Goal: Navigation & Orientation: Find specific page/section

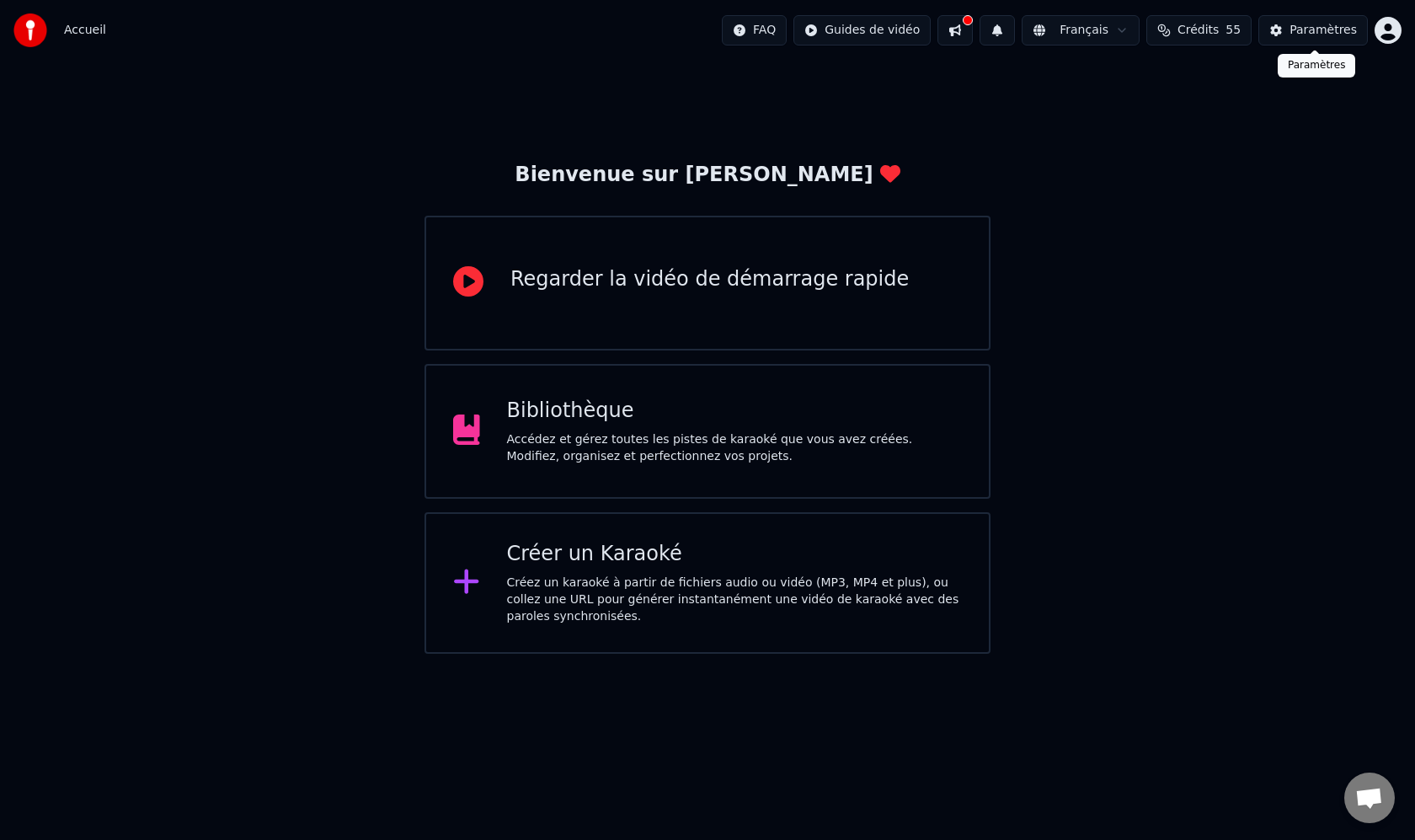
click at [1326, 36] on div "Paramètres" at bounding box center [1323, 30] width 67 height 17
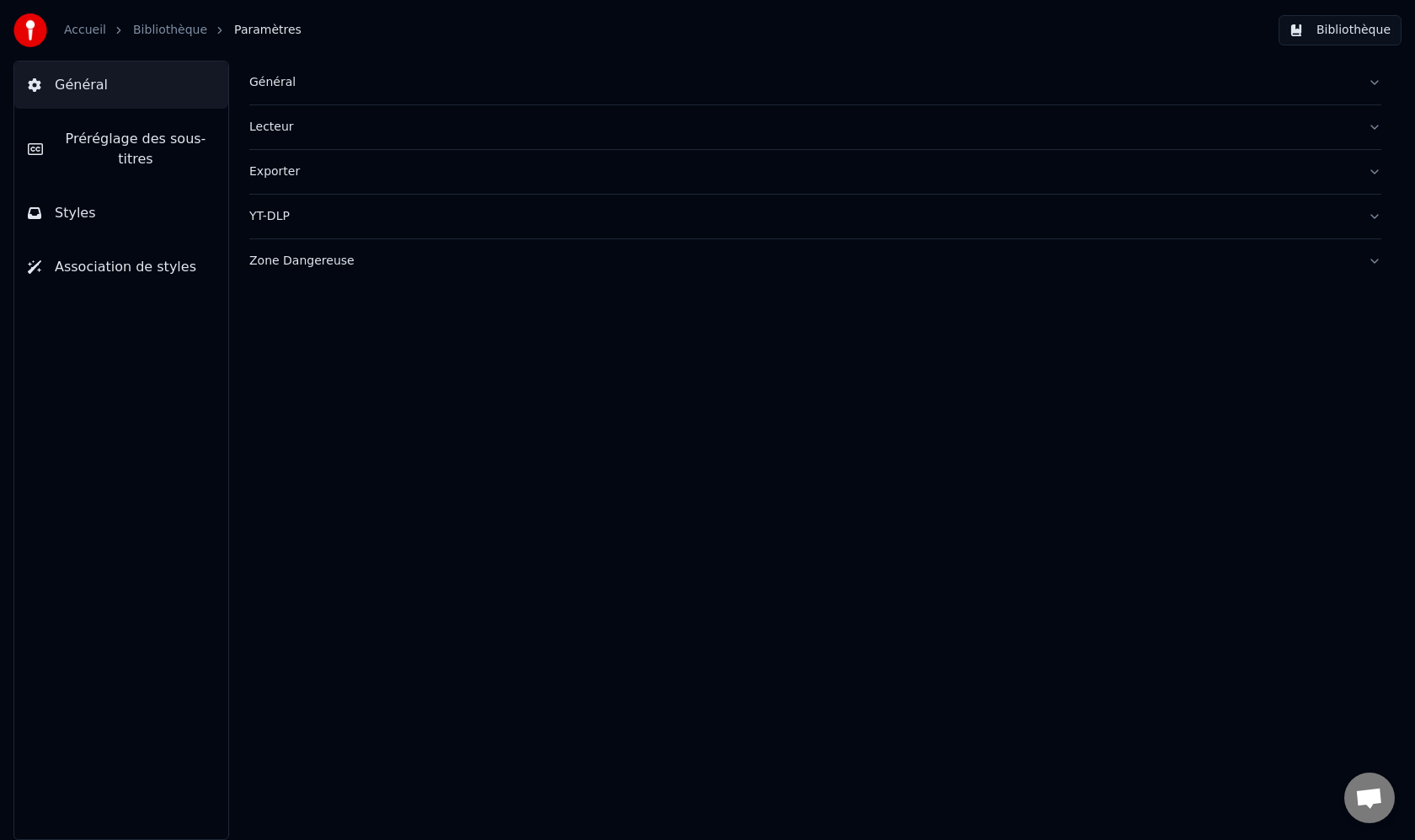
click at [86, 75] on span "Général" at bounding box center [81, 85] width 53 height 20
click at [293, 77] on div "Général" at bounding box center [802, 83] width 1105 height 17
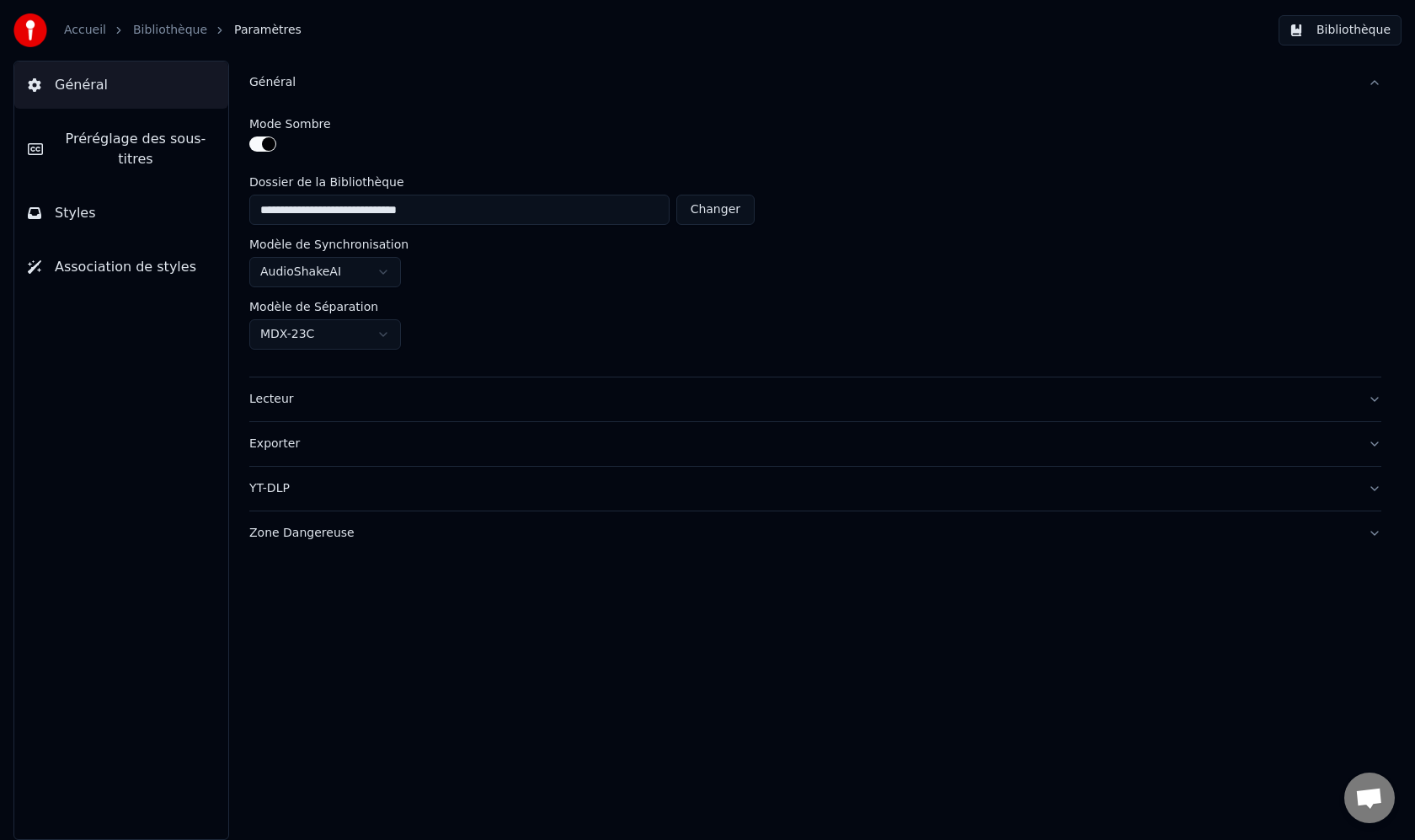
click at [157, 29] on link "Bibliothèque" at bounding box center [171, 30] width 74 height 17
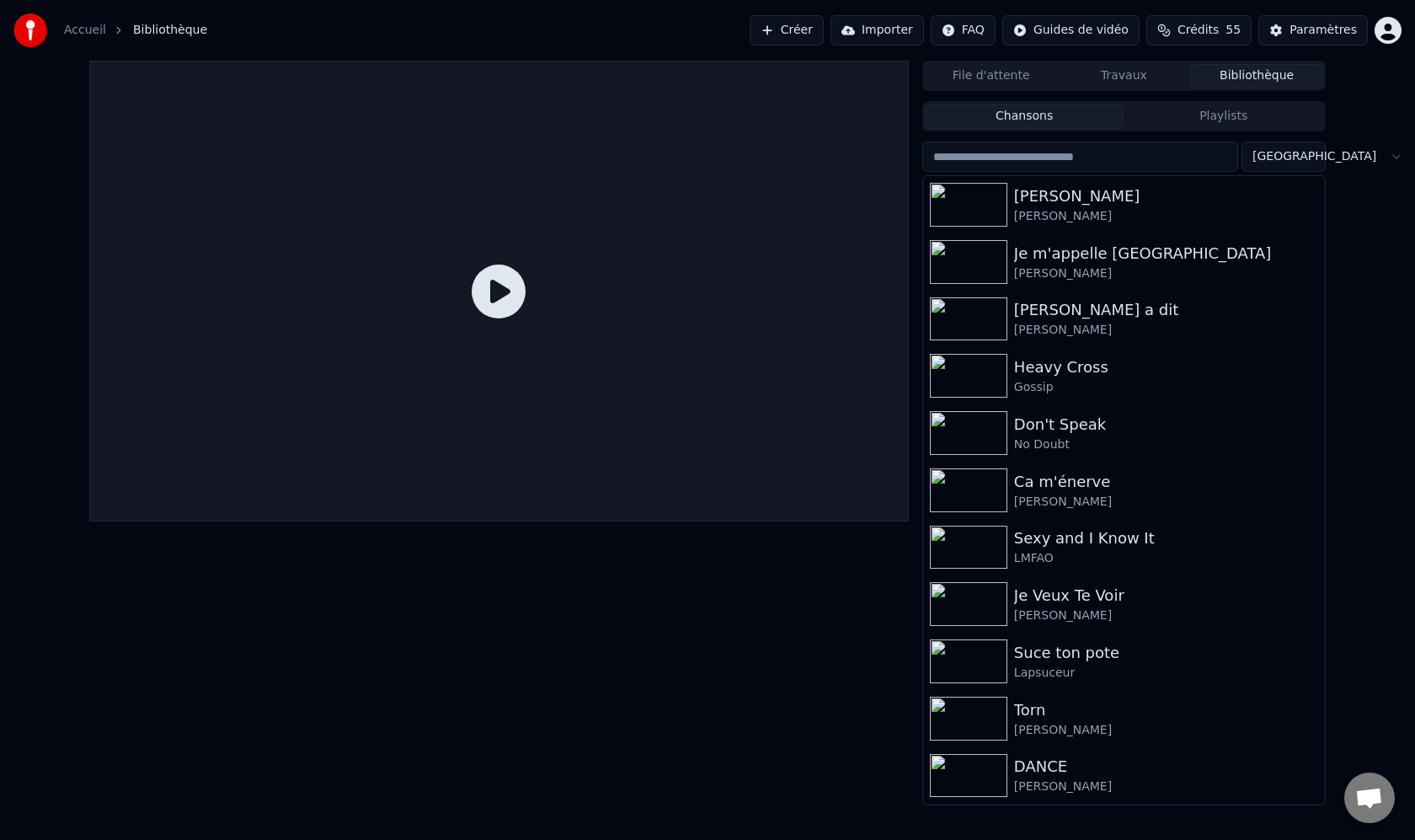
click at [1400, 29] on html "Accueil Bibliothèque Créer Importer FAQ Guides de vidéo Crédits 55 Paramètres F…" at bounding box center [708, 420] width 1415 height 840
click at [1283, 117] on span "Facturation" at bounding box center [1283, 125] width 66 height 17
click at [1278, 27] on button "Paramètres" at bounding box center [1313, 30] width 110 height 30
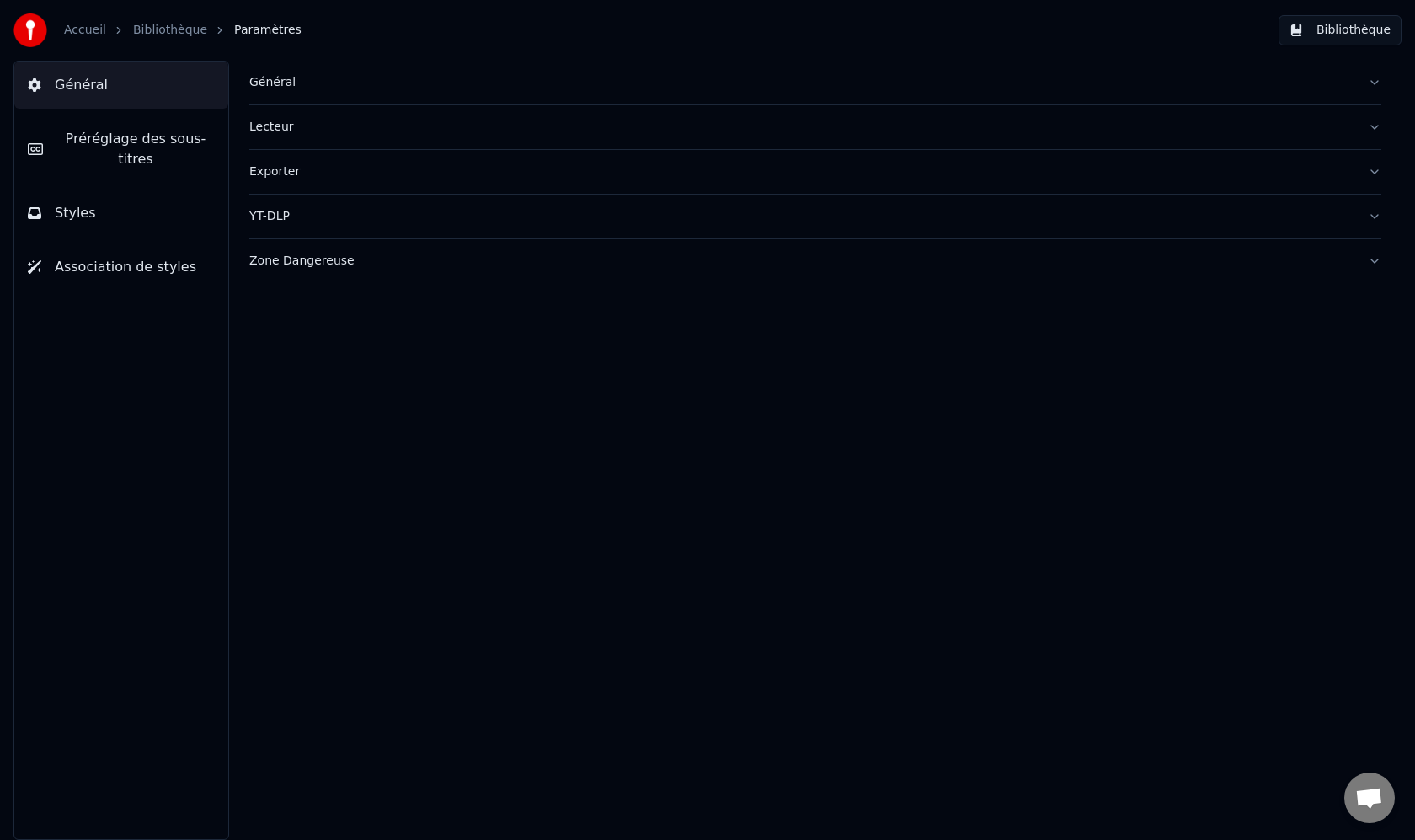
click at [276, 127] on div "Lecteur" at bounding box center [802, 127] width 1105 height 17
click at [276, 94] on button "Général" at bounding box center [816, 83] width 1133 height 44
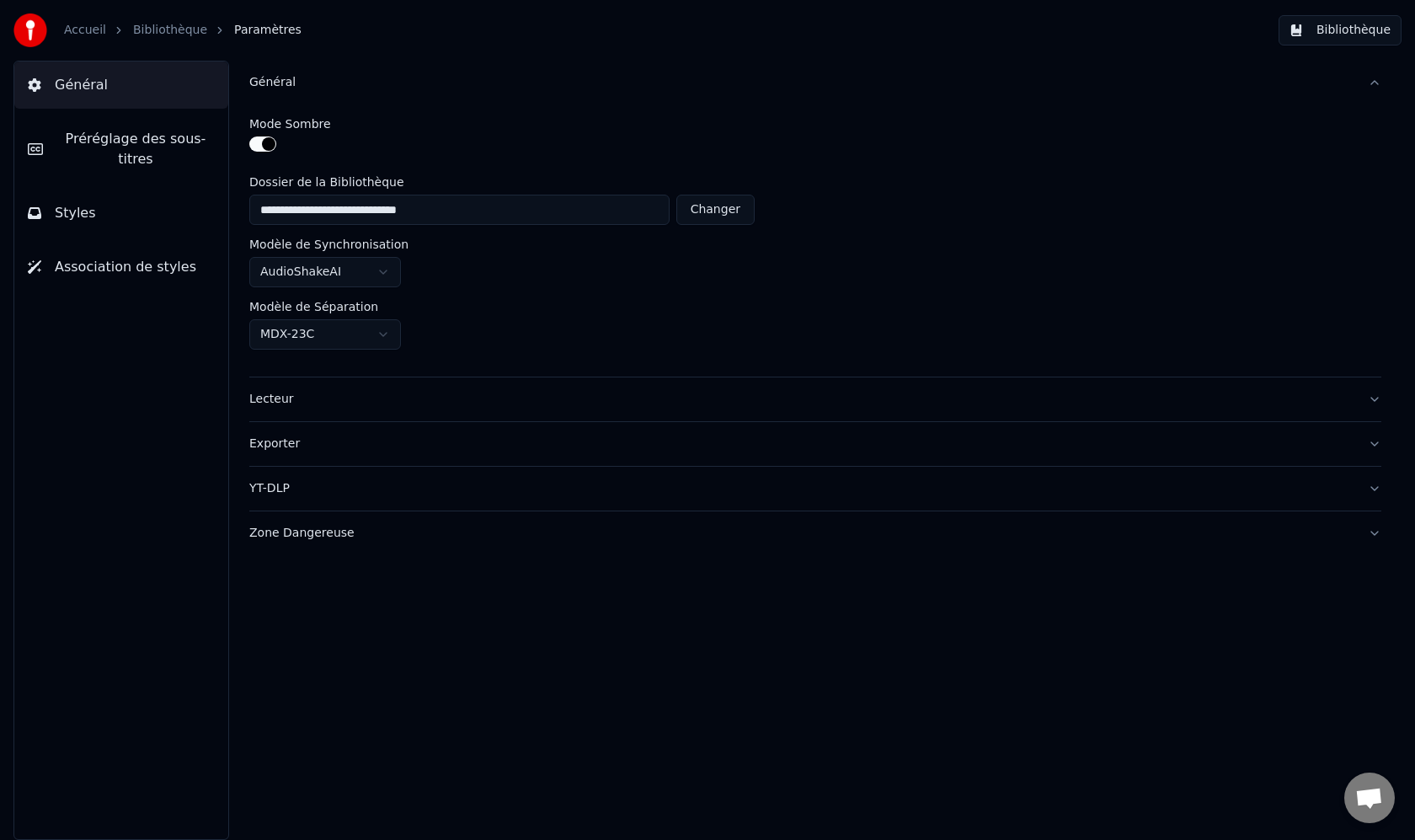
click at [286, 412] on button "Lecteur" at bounding box center [816, 400] width 1133 height 44
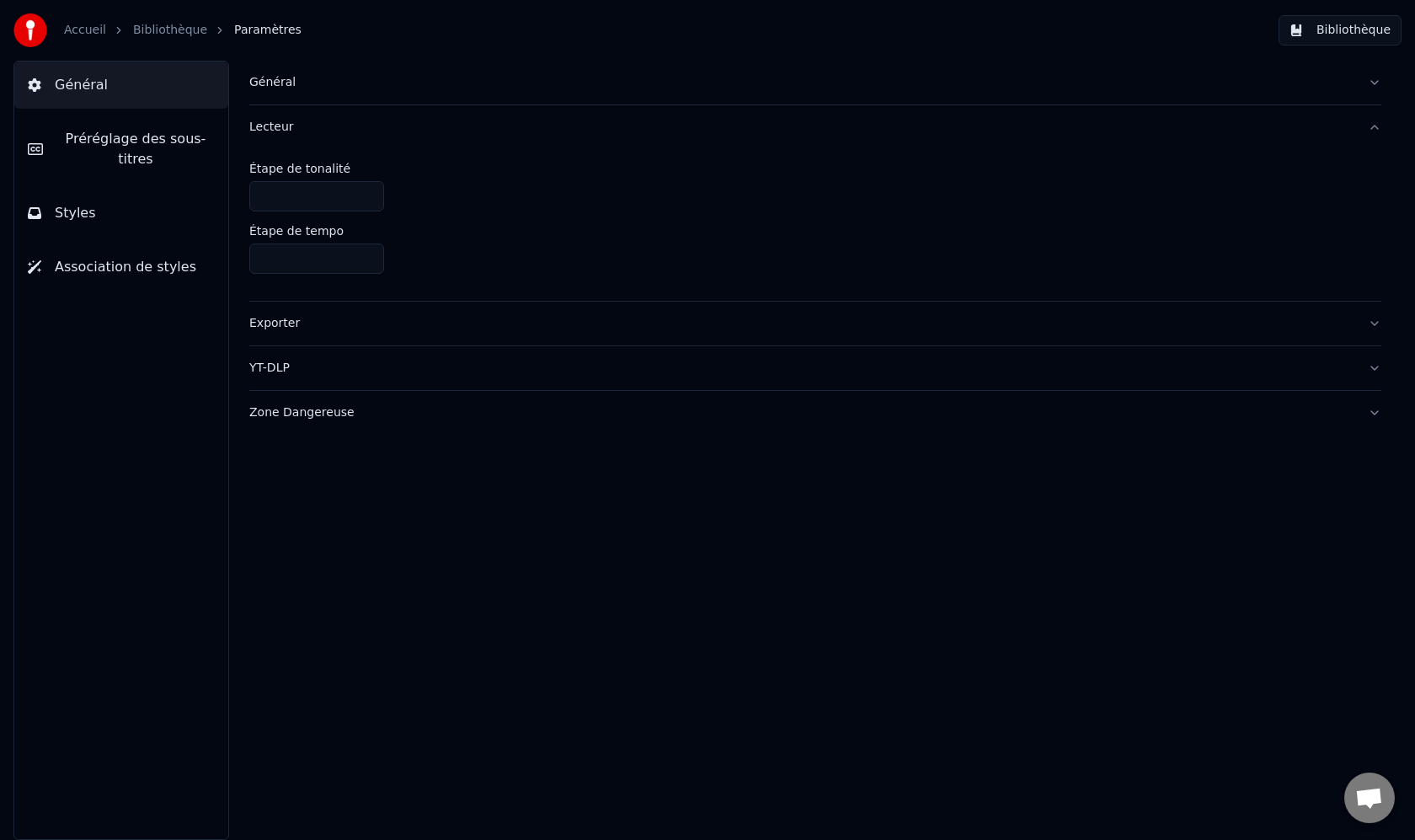
click at [53, 86] on button "Général" at bounding box center [122, 85] width 214 height 47
click at [173, 29] on link "Bibliothèque" at bounding box center [171, 30] width 74 height 17
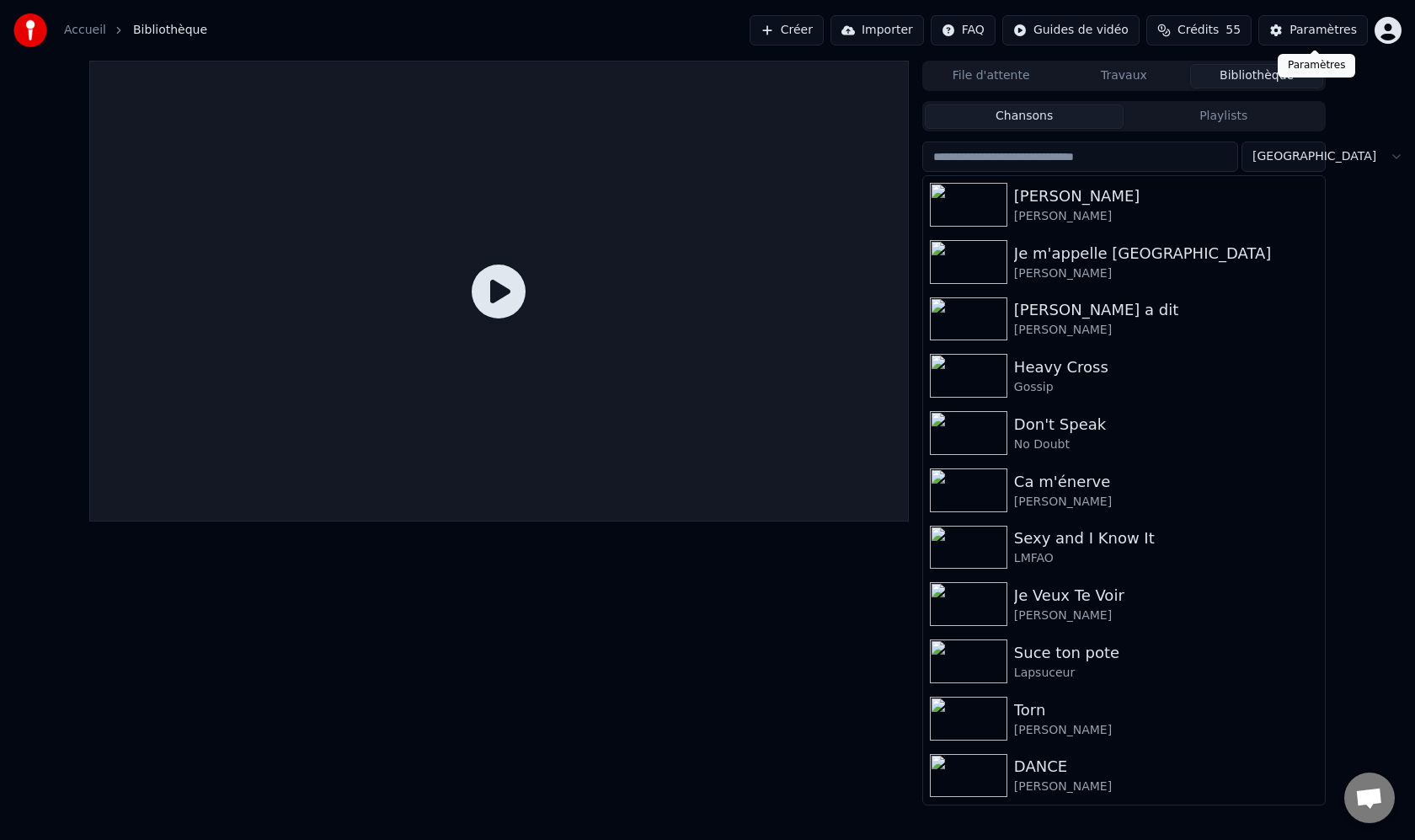
click at [1331, 38] on div "Paramètres" at bounding box center [1323, 30] width 67 height 17
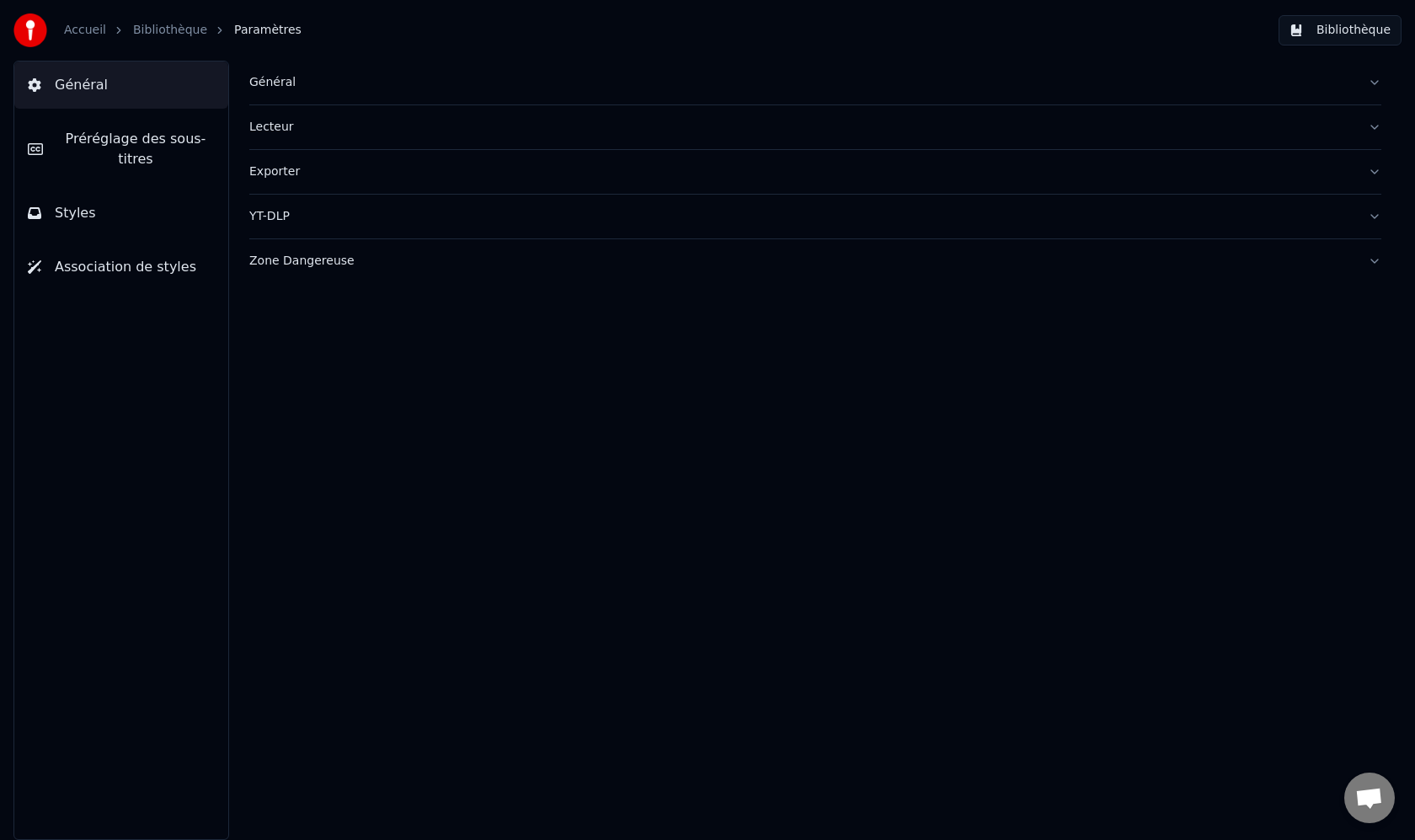
click at [575, 180] on button "Exporter" at bounding box center [816, 172] width 1133 height 44
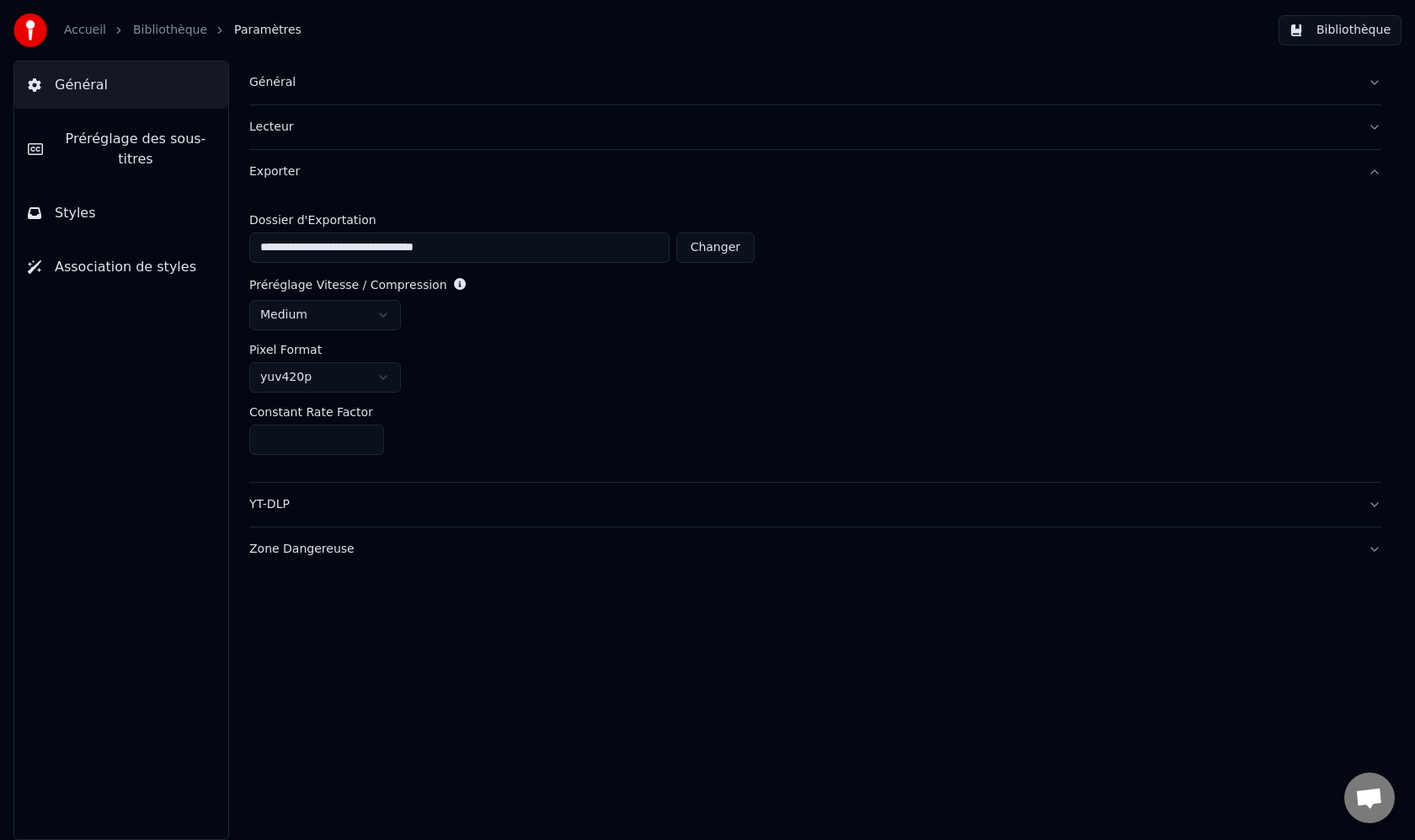
click at [274, 85] on div "Général" at bounding box center [802, 83] width 1105 height 17
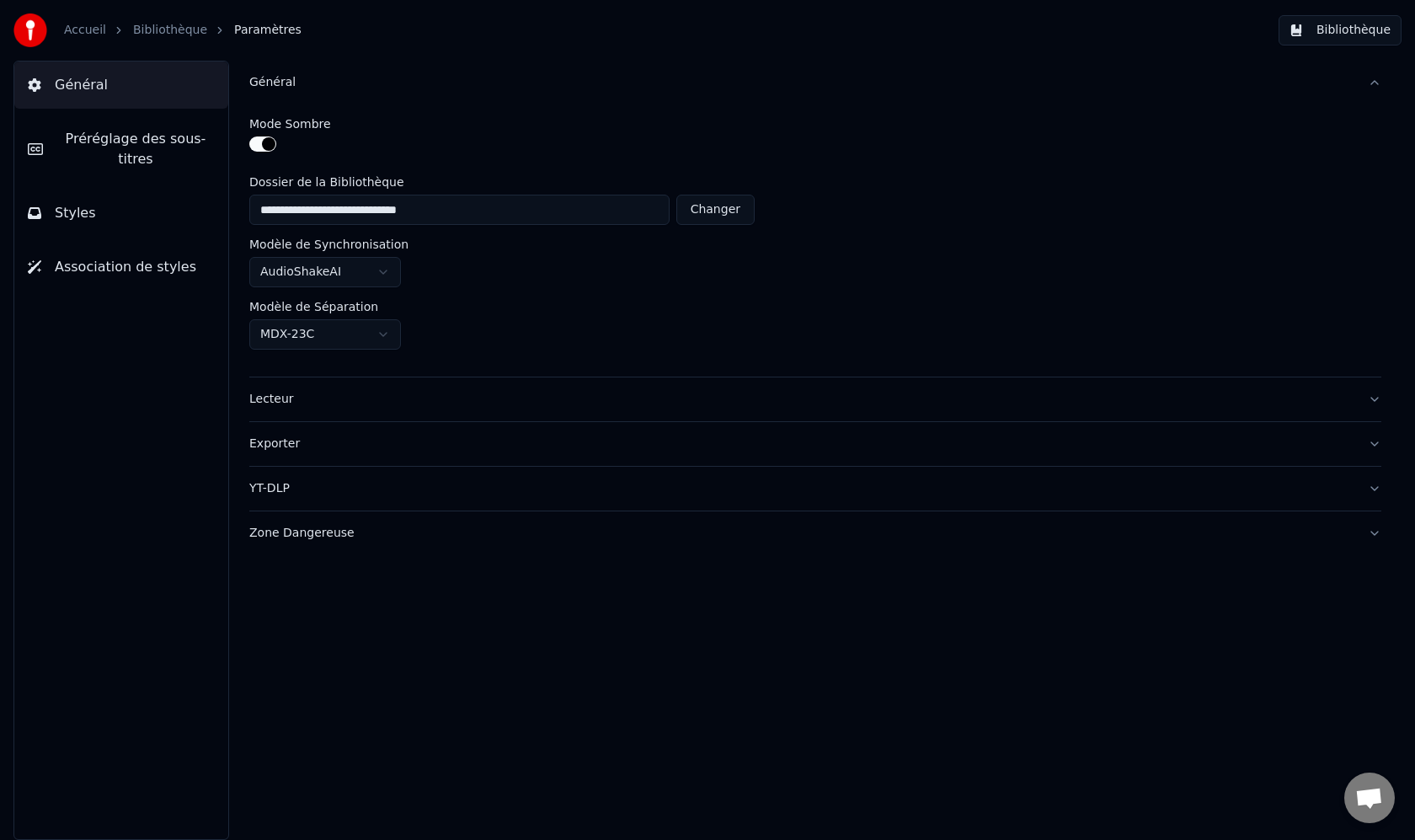
click at [1231, 29] on div "Accueil Bibliothèque Paramètres Bibliothèque" at bounding box center [708, 30] width 1415 height 61
click at [1306, 34] on button "Bibliothèque" at bounding box center [1340, 30] width 123 height 30
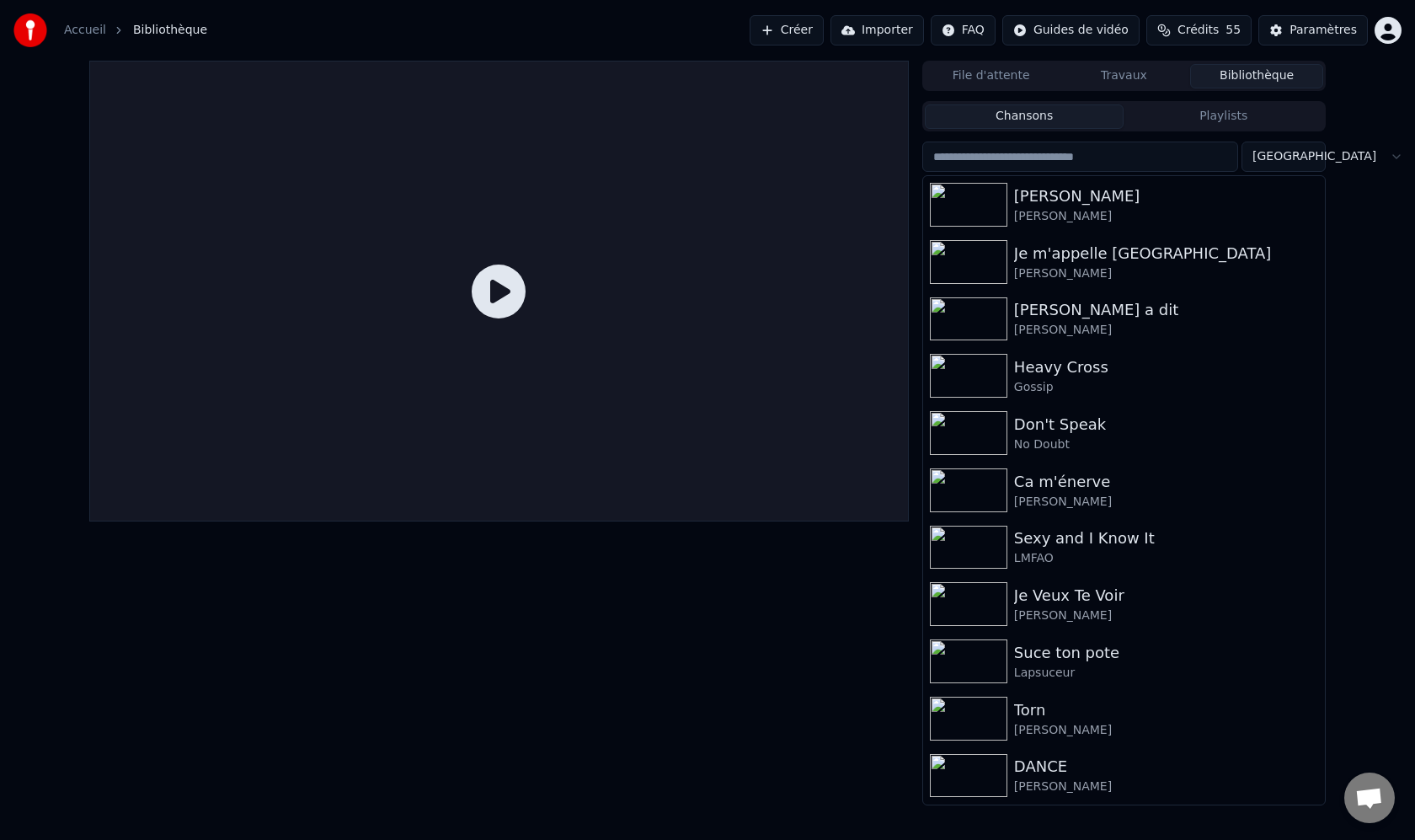
click at [893, 35] on button "Importer" at bounding box center [876, 30] width 94 height 30
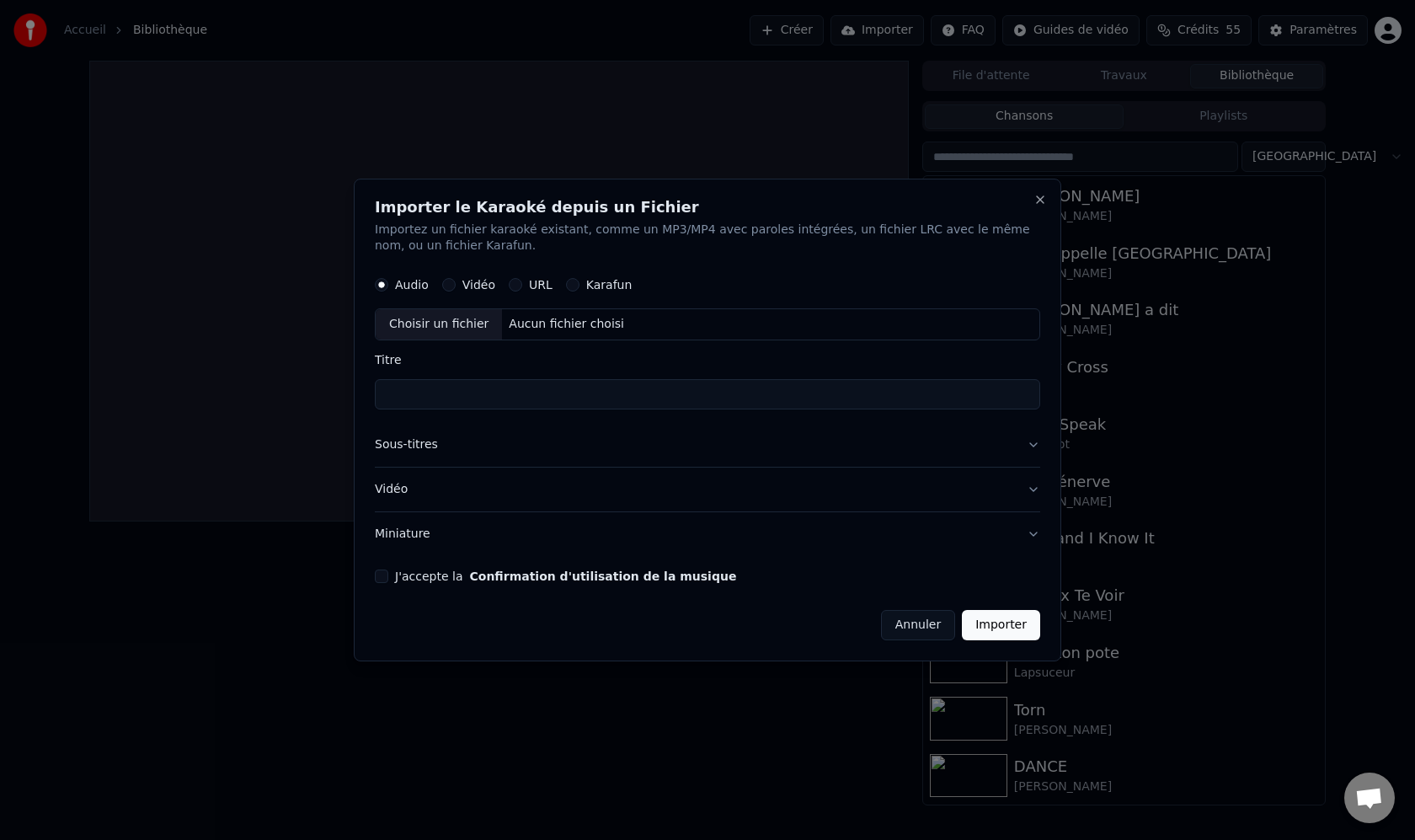
click at [921, 621] on button "Annuler" at bounding box center [918, 624] width 74 height 30
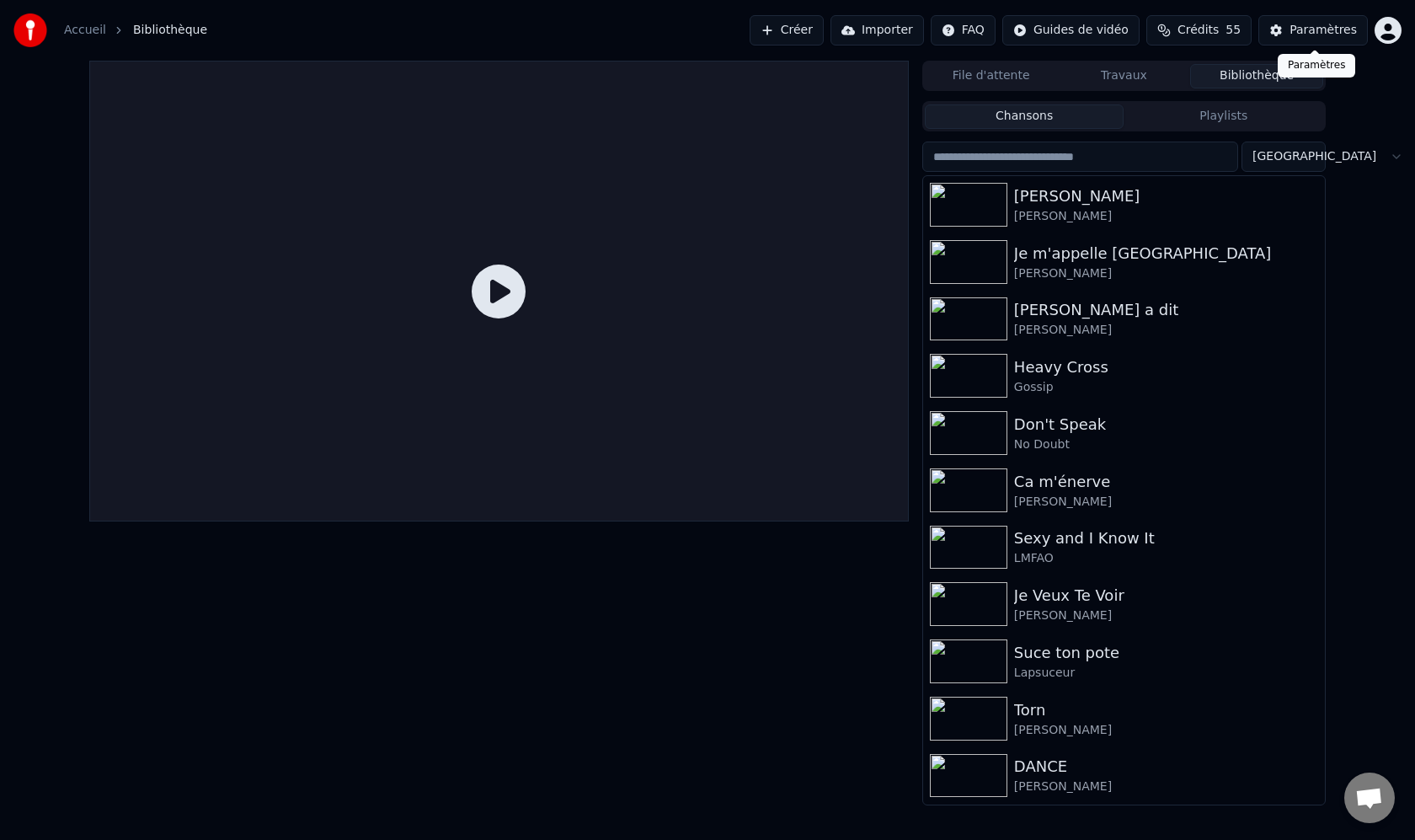
click at [1339, 31] on div "Paramètres" at bounding box center [1323, 30] width 67 height 17
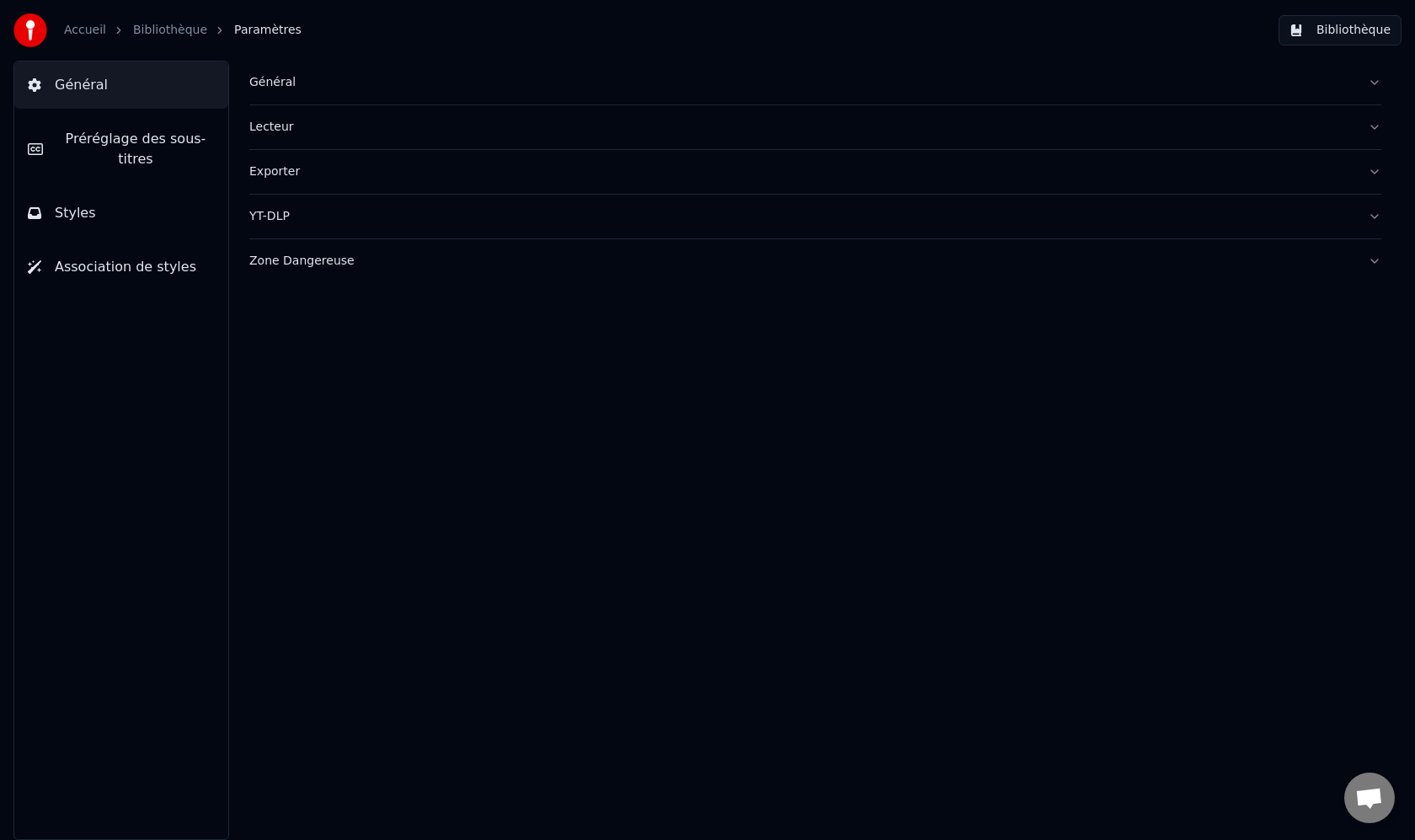
click at [280, 85] on div "Général" at bounding box center [802, 83] width 1105 height 17
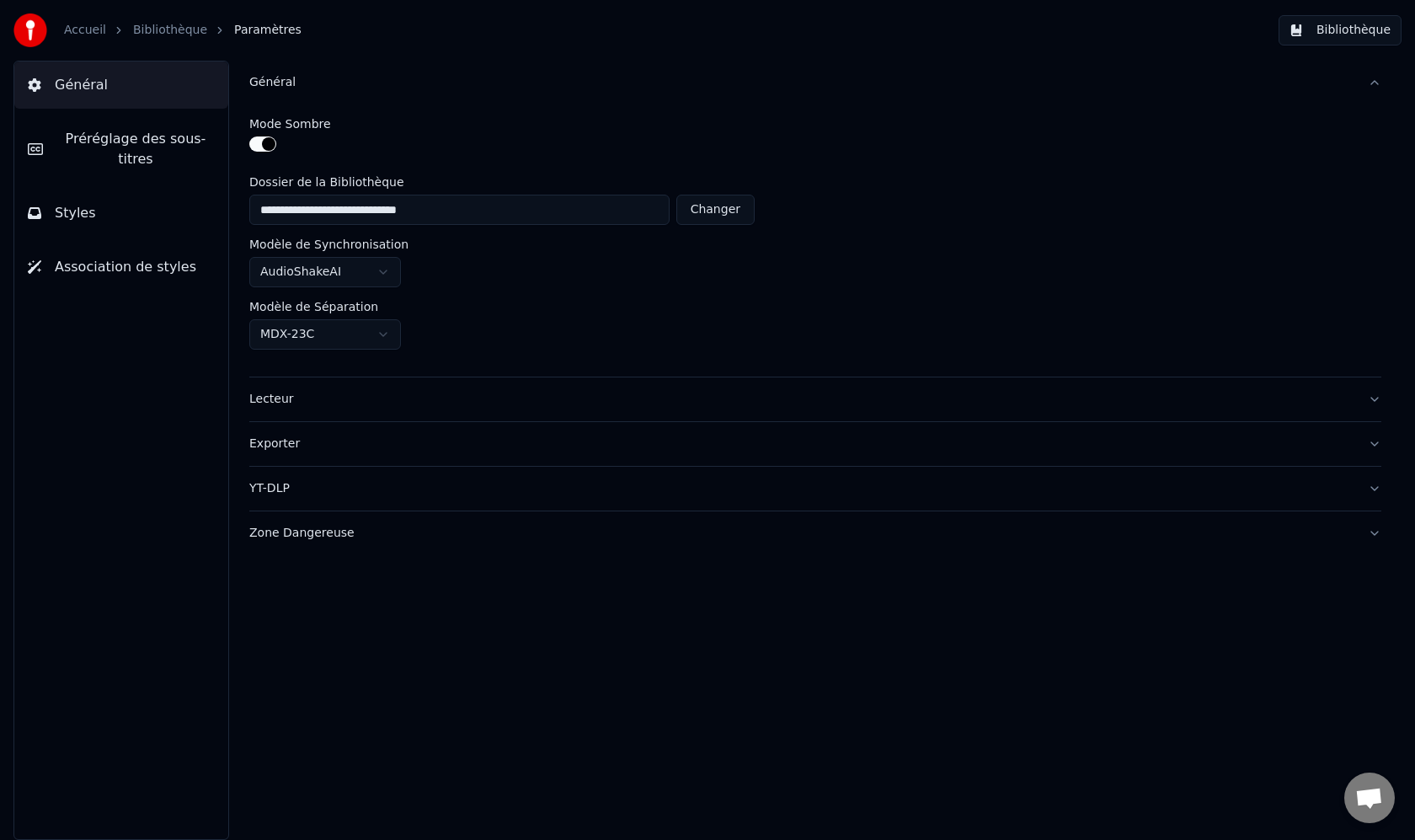
click at [606, 214] on input "**********" at bounding box center [460, 209] width 421 height 30
click at [84, 32] on link "Accueil" at bounding box center [84, 30] width 42 height 17
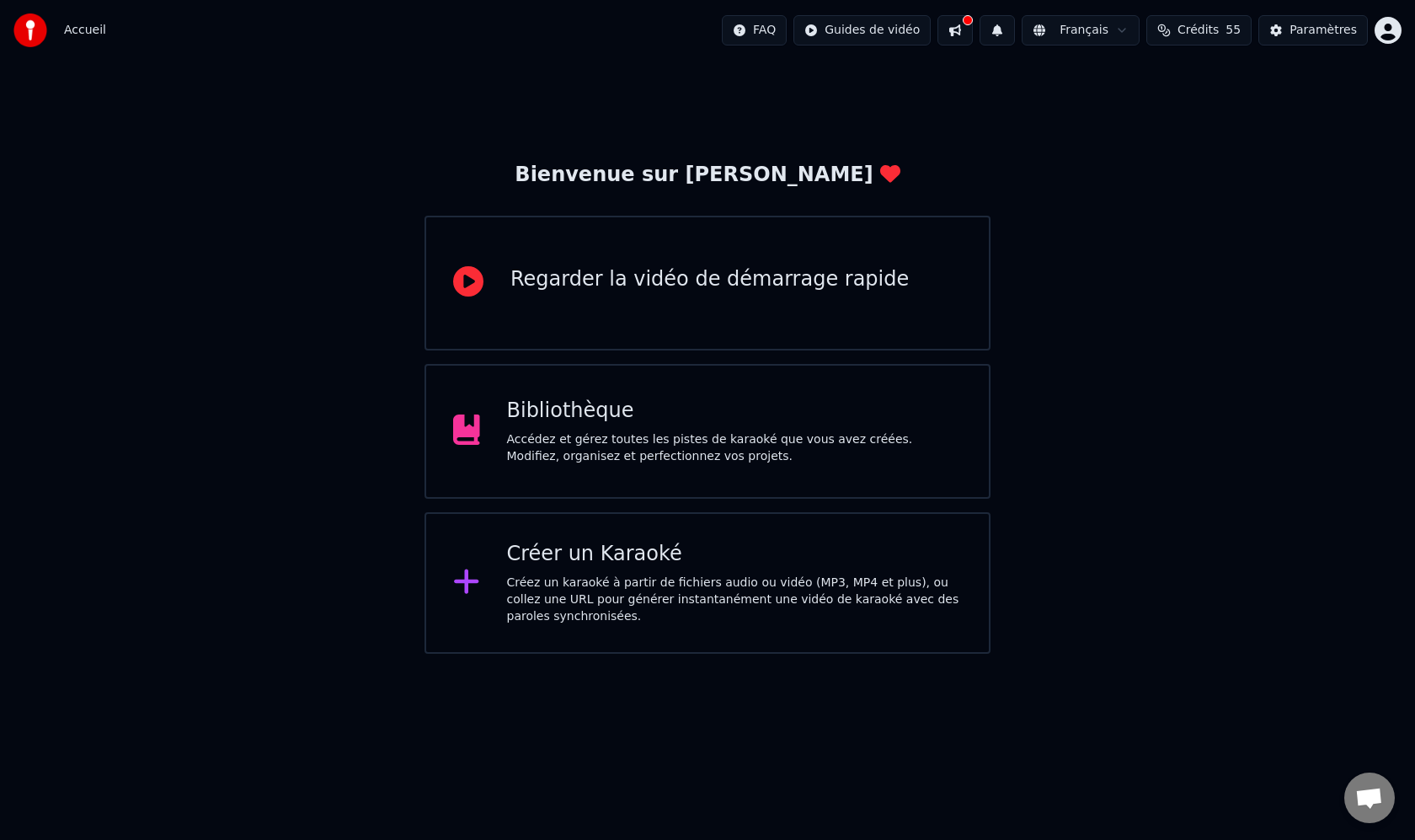
click at [590, 420] on div "Bibliothèque" at bounding box center [735, 411] width 456 height 27
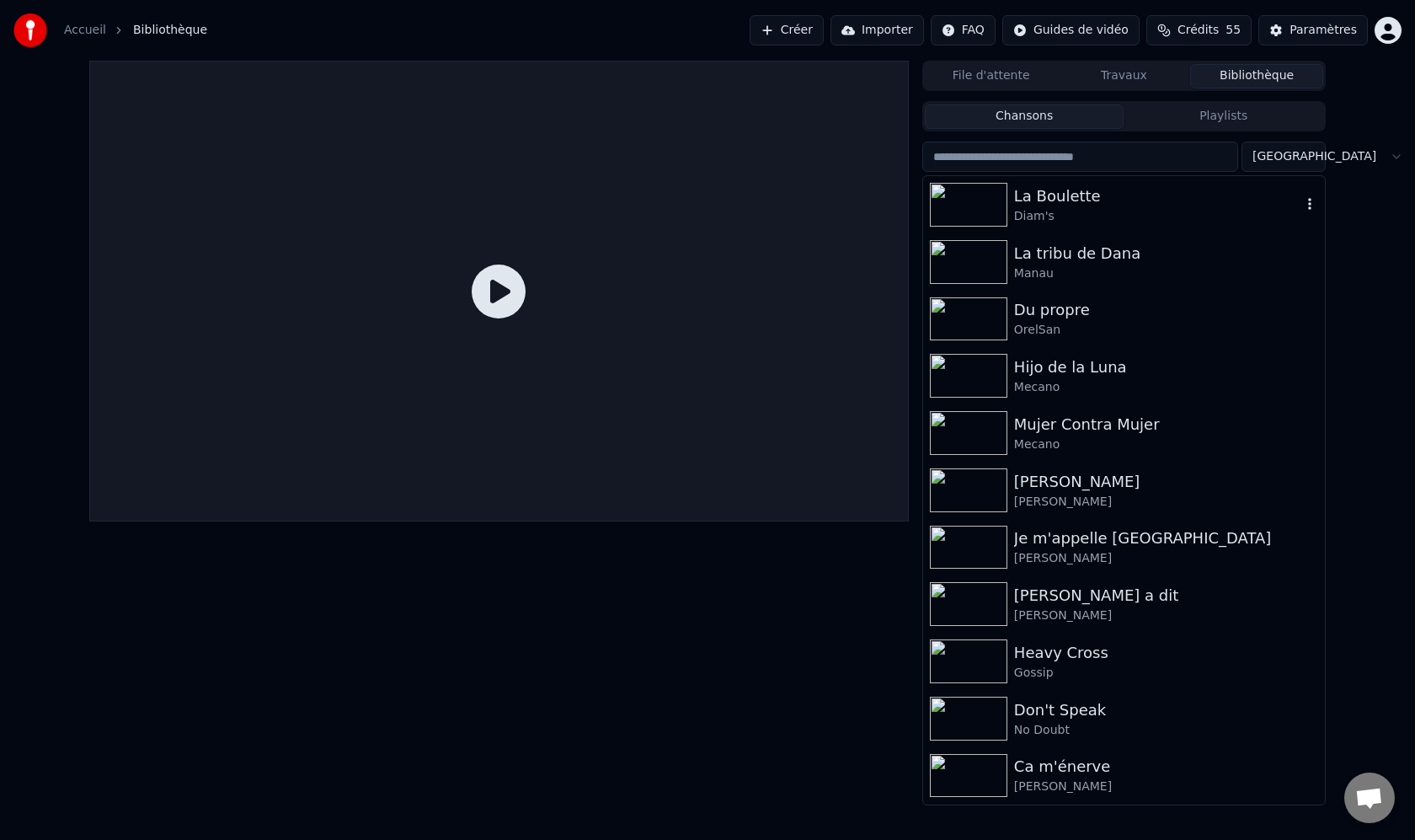
click at [1052, 222] on div "Diam's" at bounding box center [1158, 216] width 287 height 17
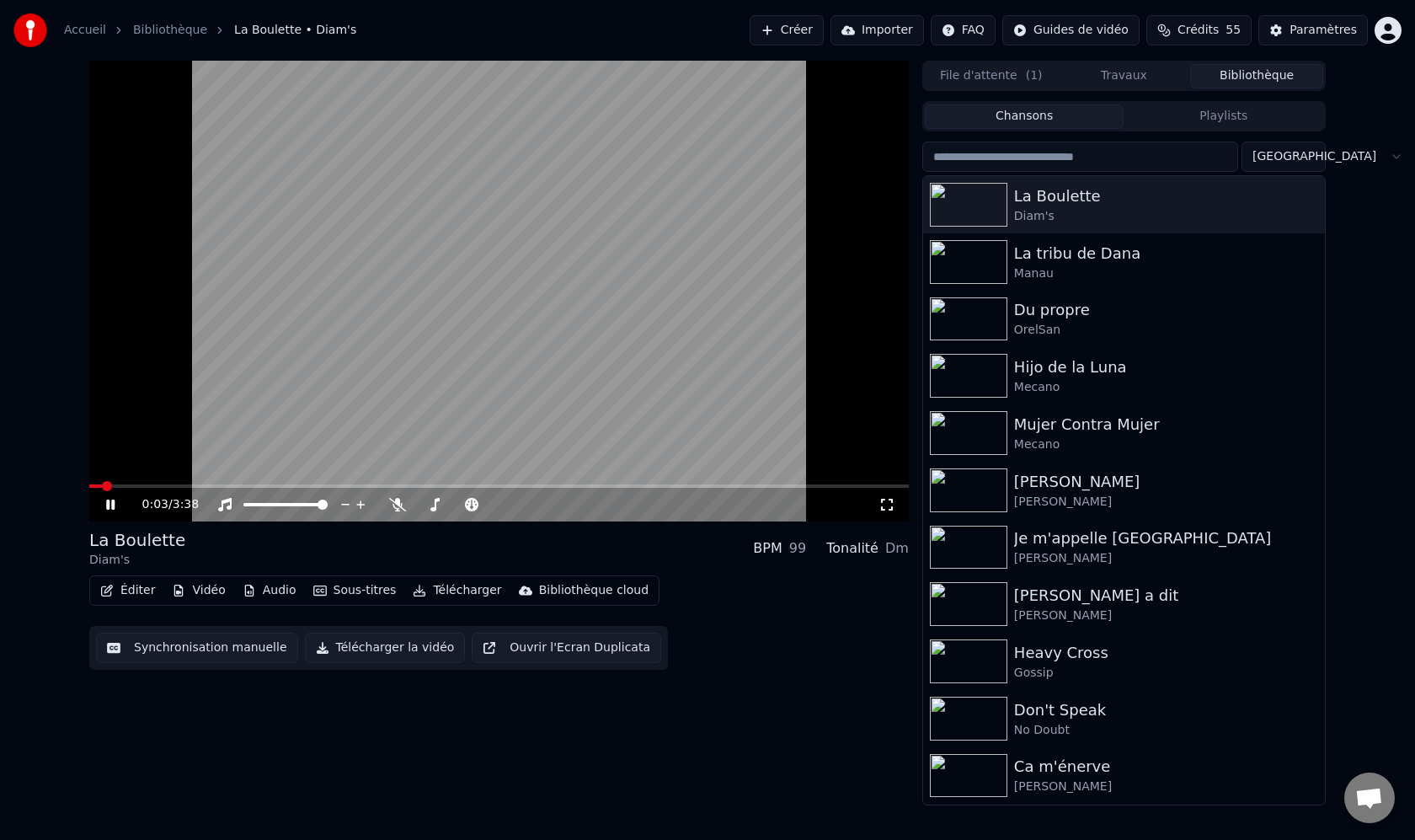
click at [212, 486] on span at bounding box center [499, 486] width 819 height 4
click at [392, 507] on icon at bounding box center [397, 504] width 17 height 14
click at [451, 505] on span at bounding box center [434, 505] width 36 height 4
click at [110, 505] on icon at bounding box center [123, 504] width 40 height 14
